Goal: Navigation & Orientation: Understand site structure

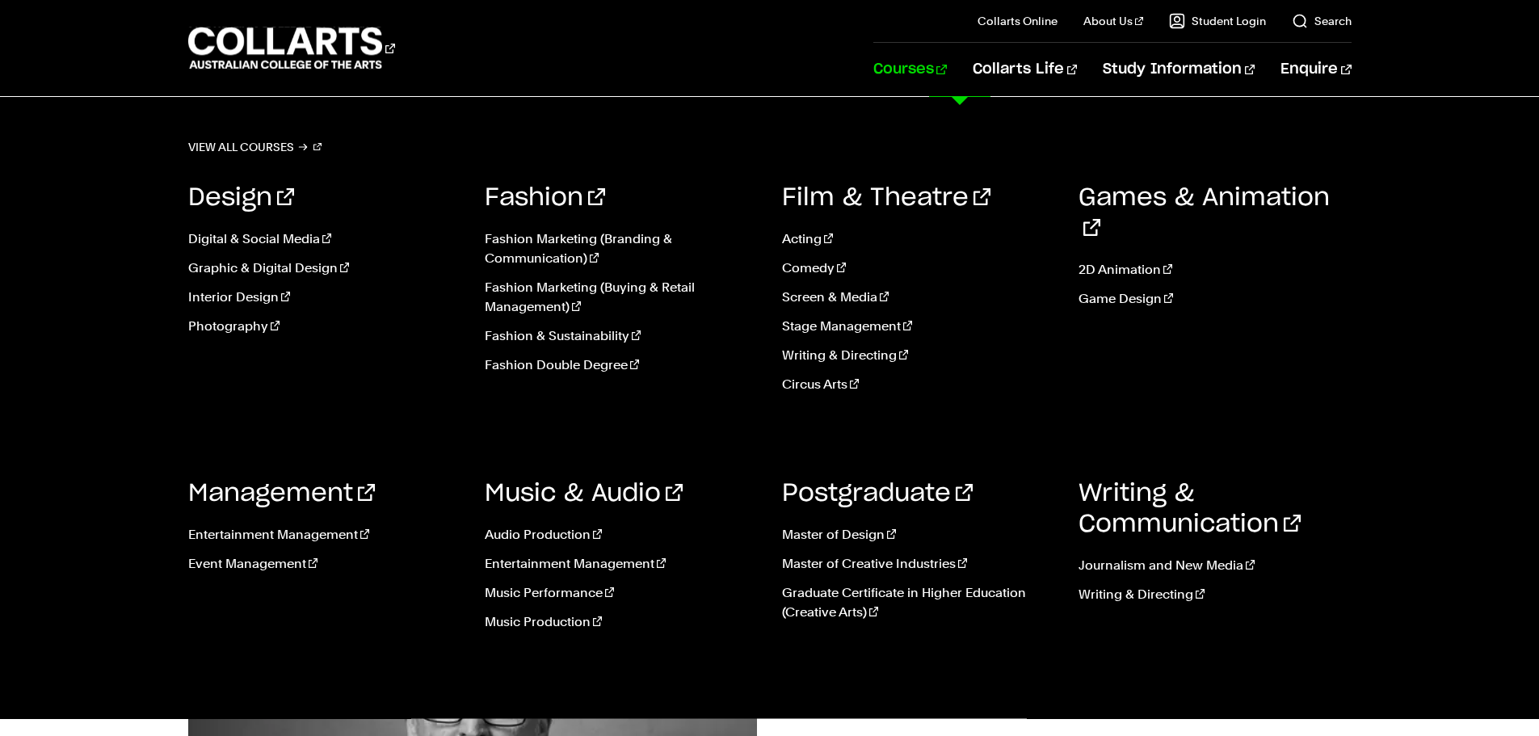
scroll to position [1781, 0]
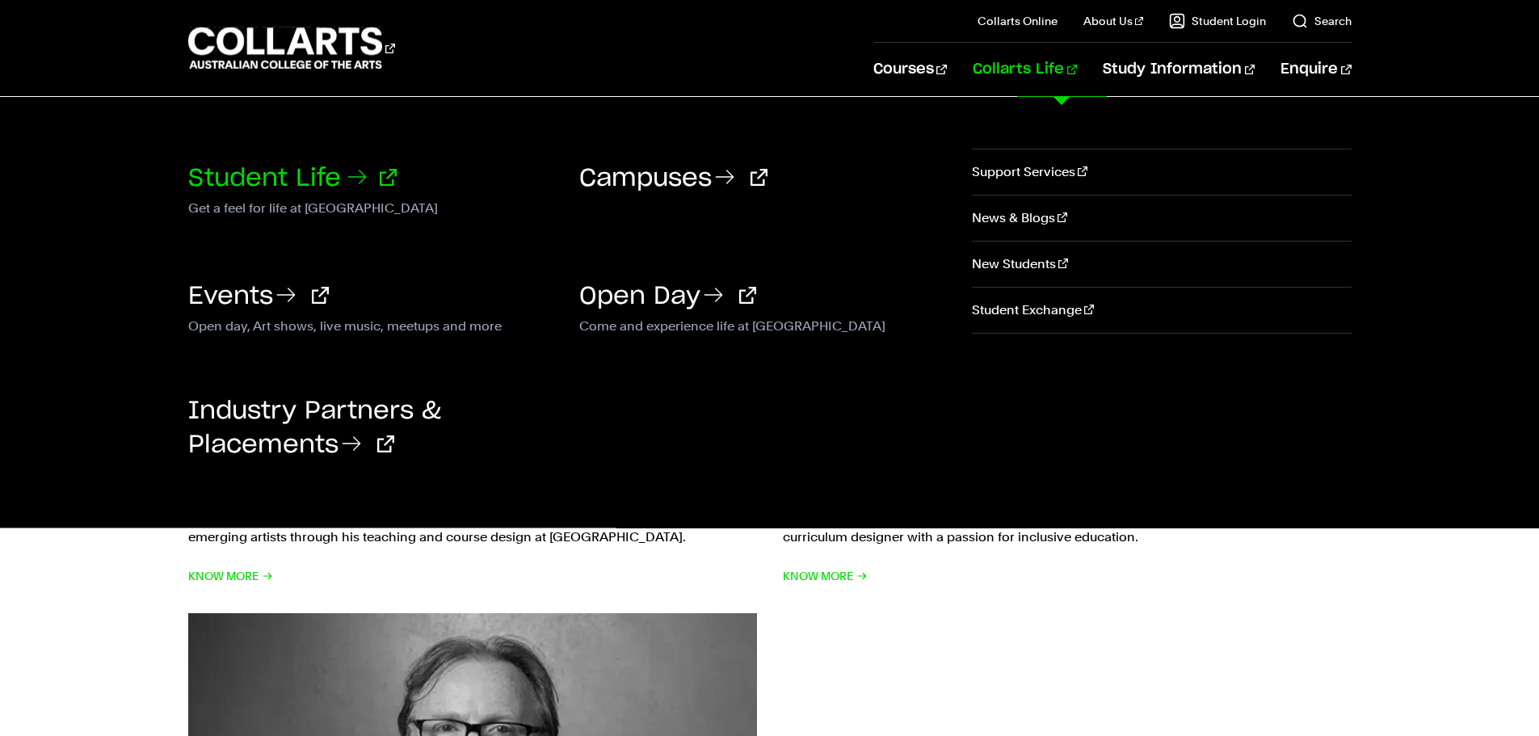
click at [305, 175] on link "Student Life" at bounding box center [292, 178] width 208 height 24
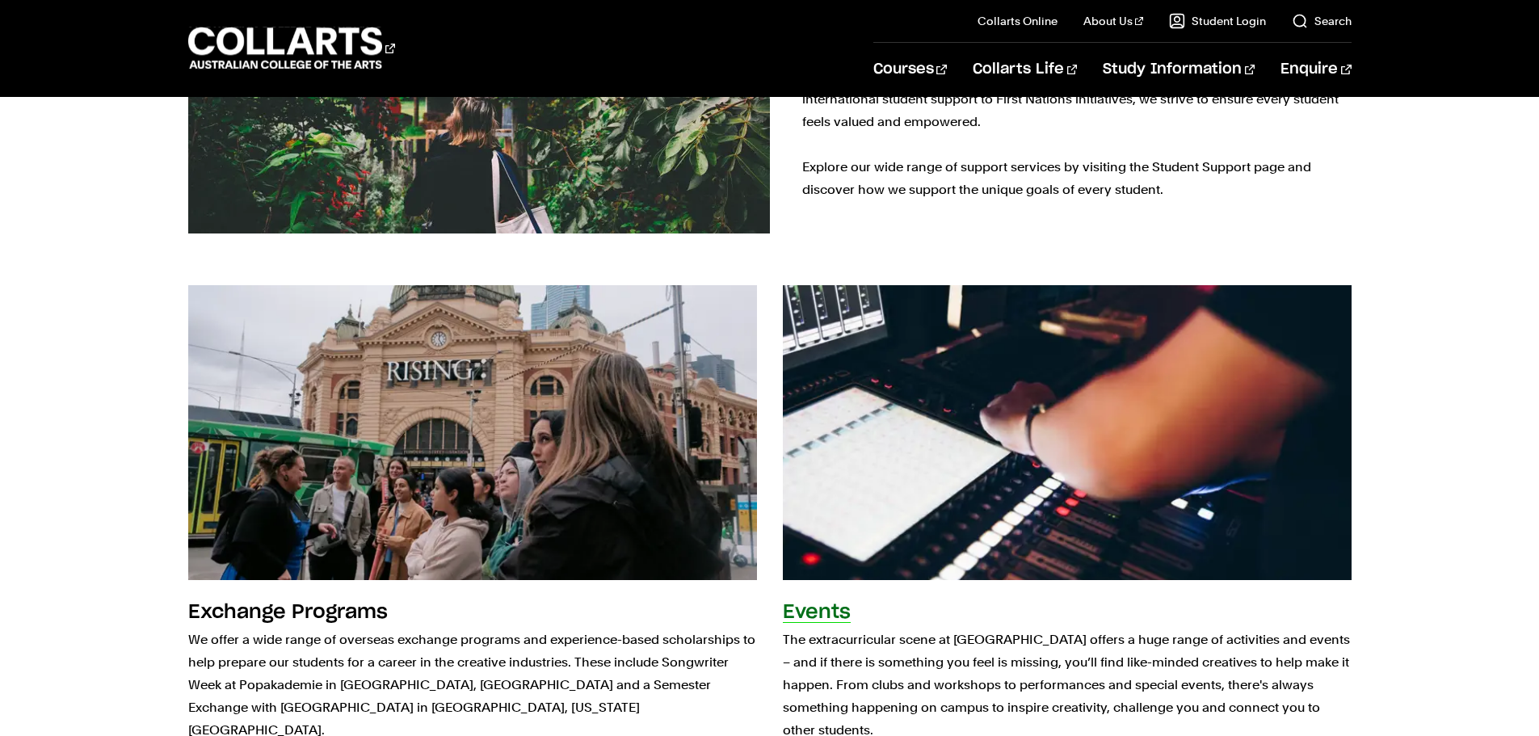
scroll to position [1616, 0]
